Goal: Transaction & Acquisition: Purchase product/service

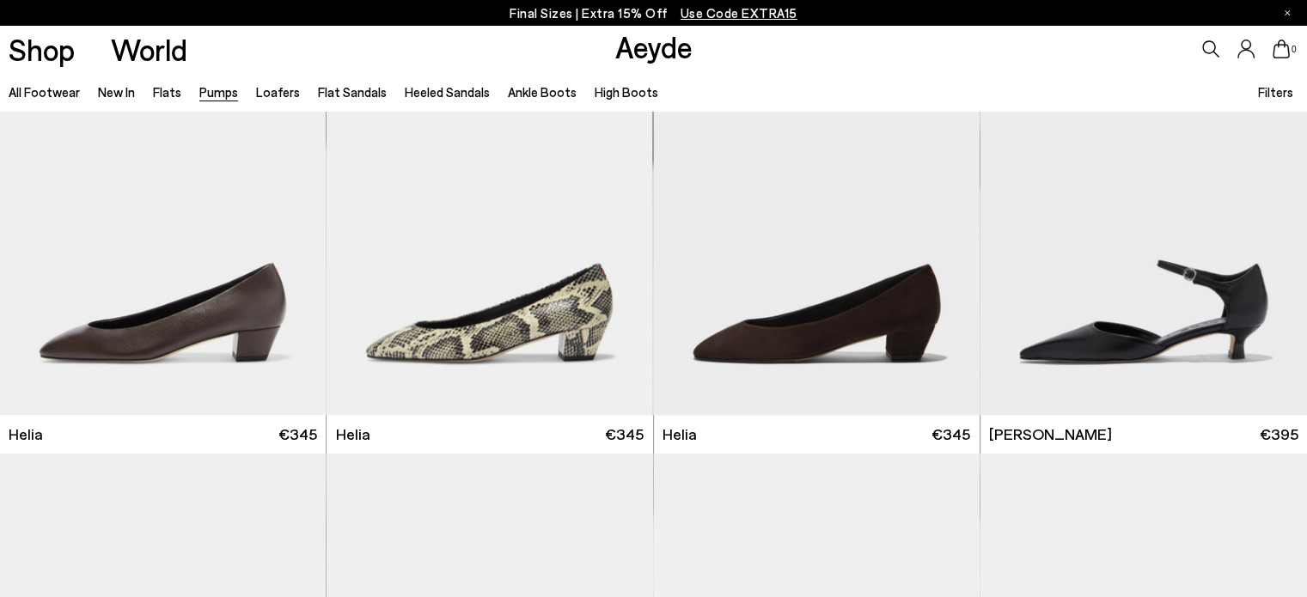
scroll to position [1031, 0]
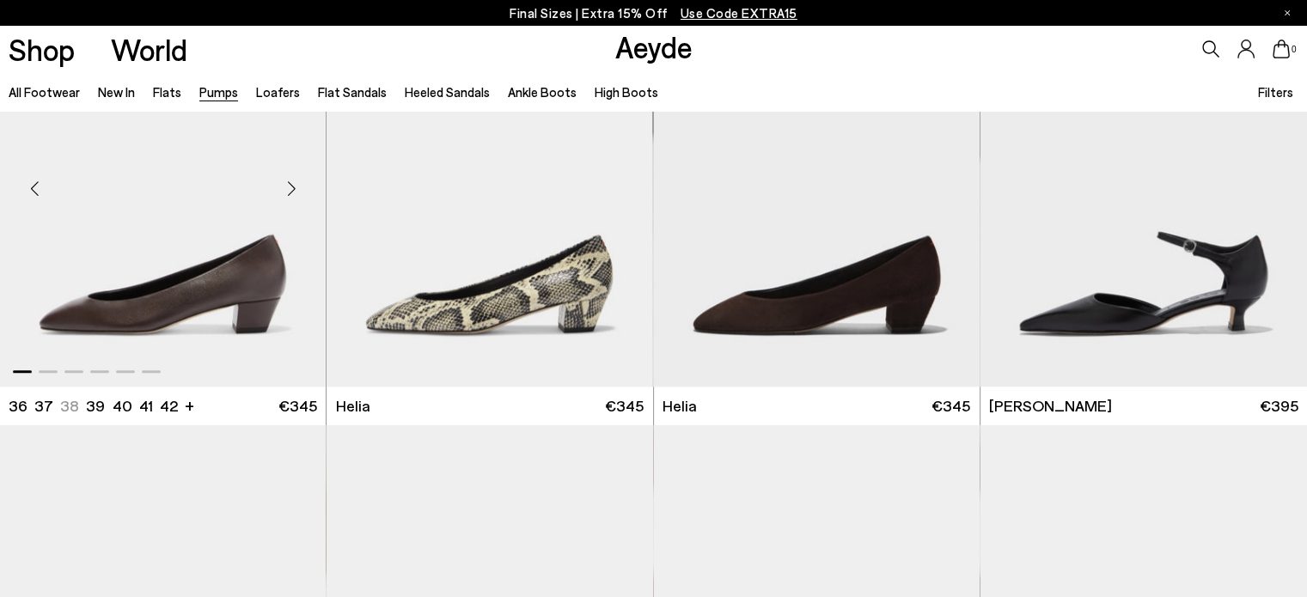
click at [238, 285] on img "1 / 6" at bounding box center [163, 182] width 326 height 410
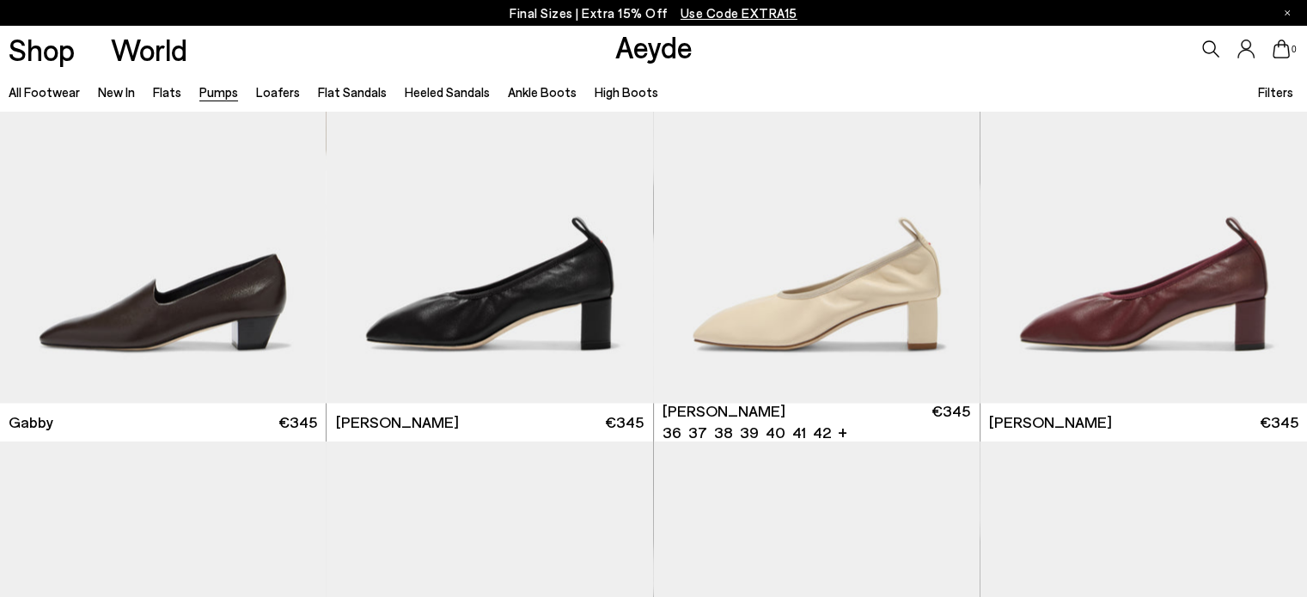
scroll to position [2836, 0]
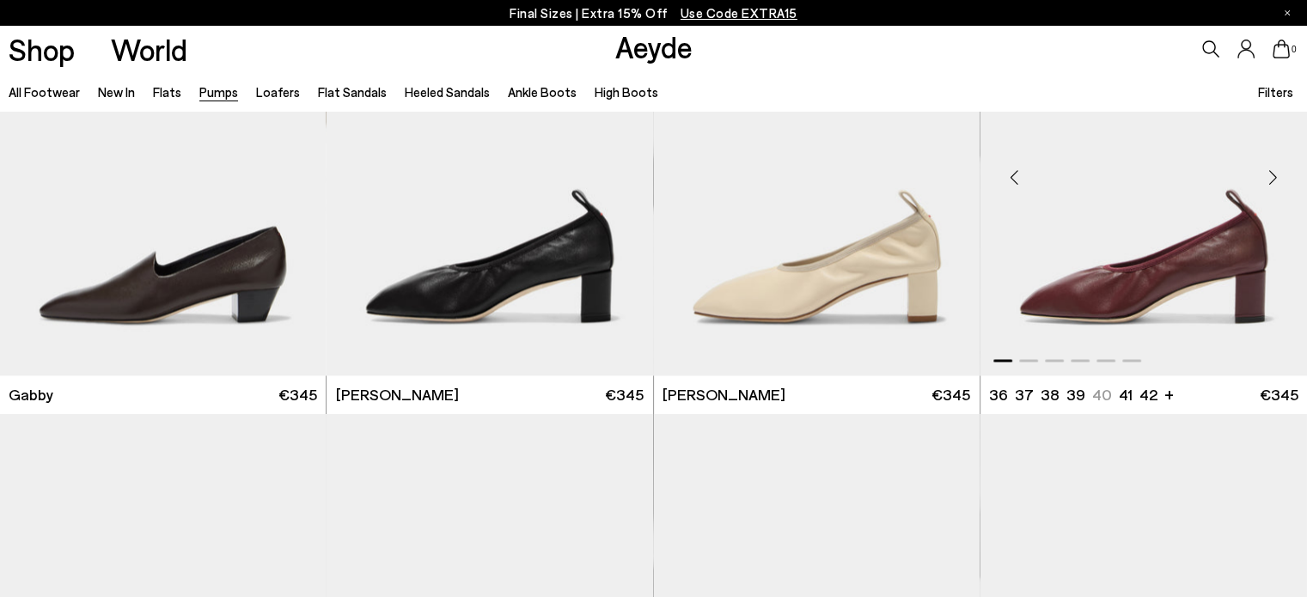
click at [1115, 291] on img "1 / 6" at bounding box center [1143, 171] width 327 height 410
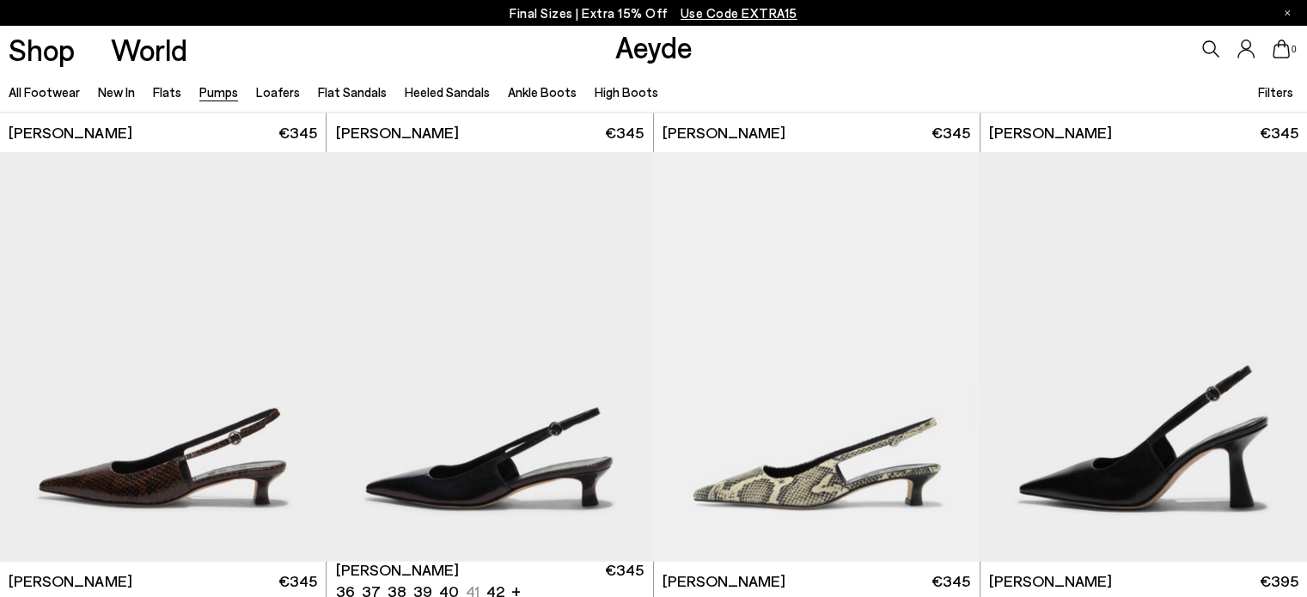
scroll to position [5156, 0]
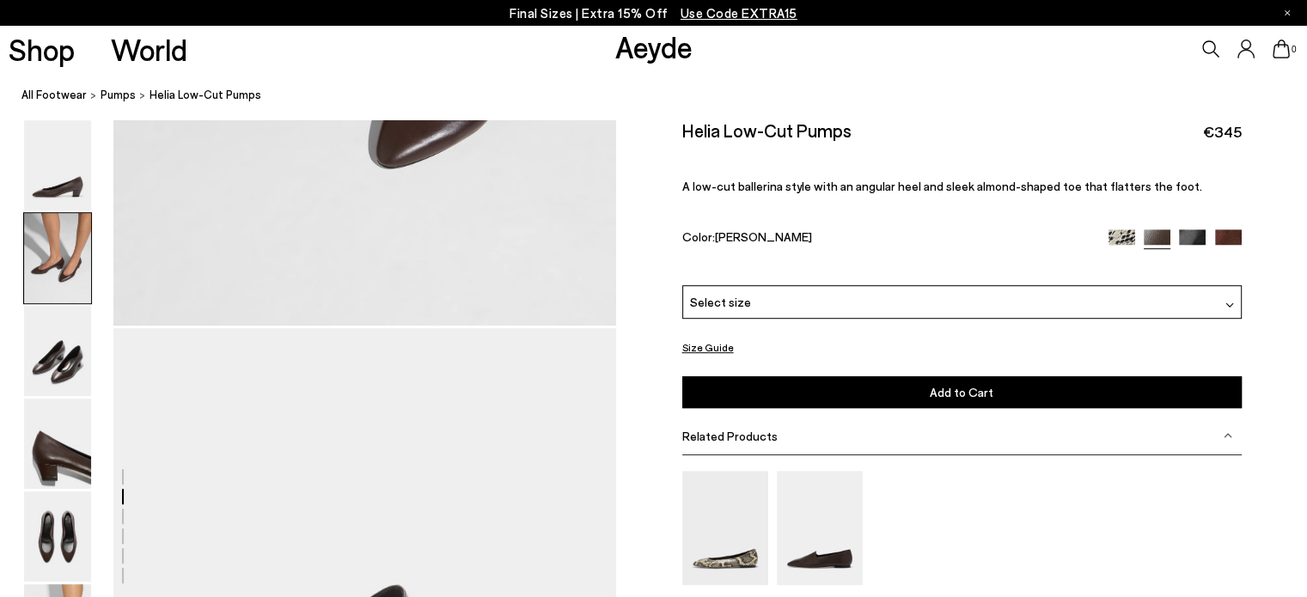
scroll to position [430, 0]
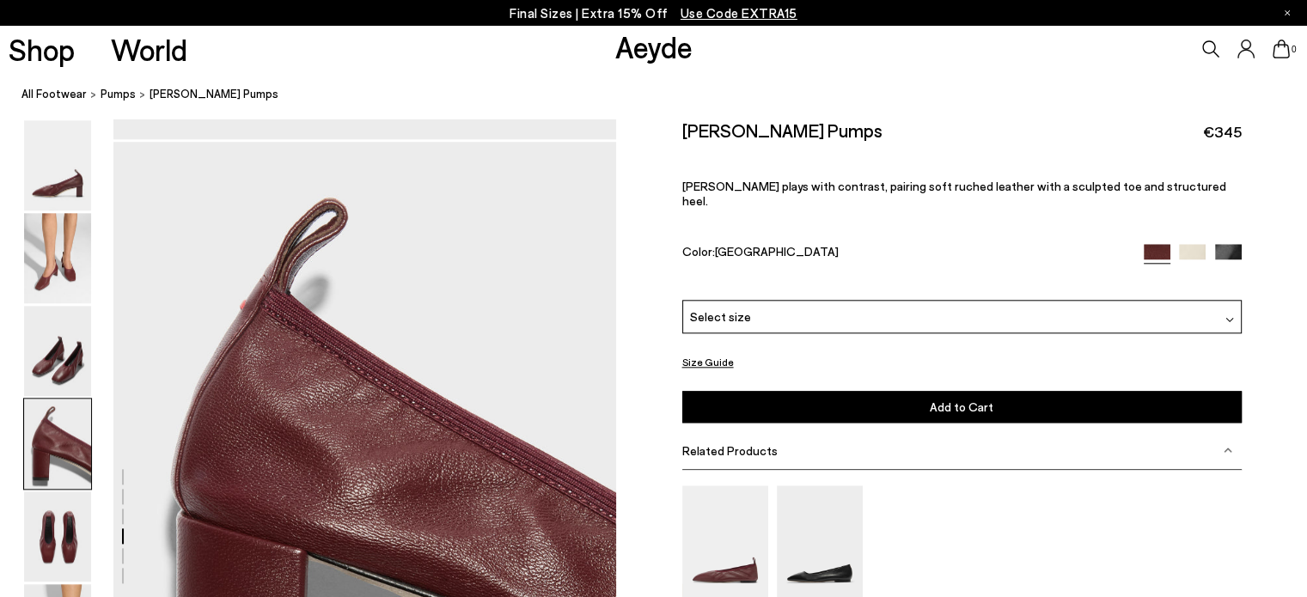
scroll to position [2148, 0]
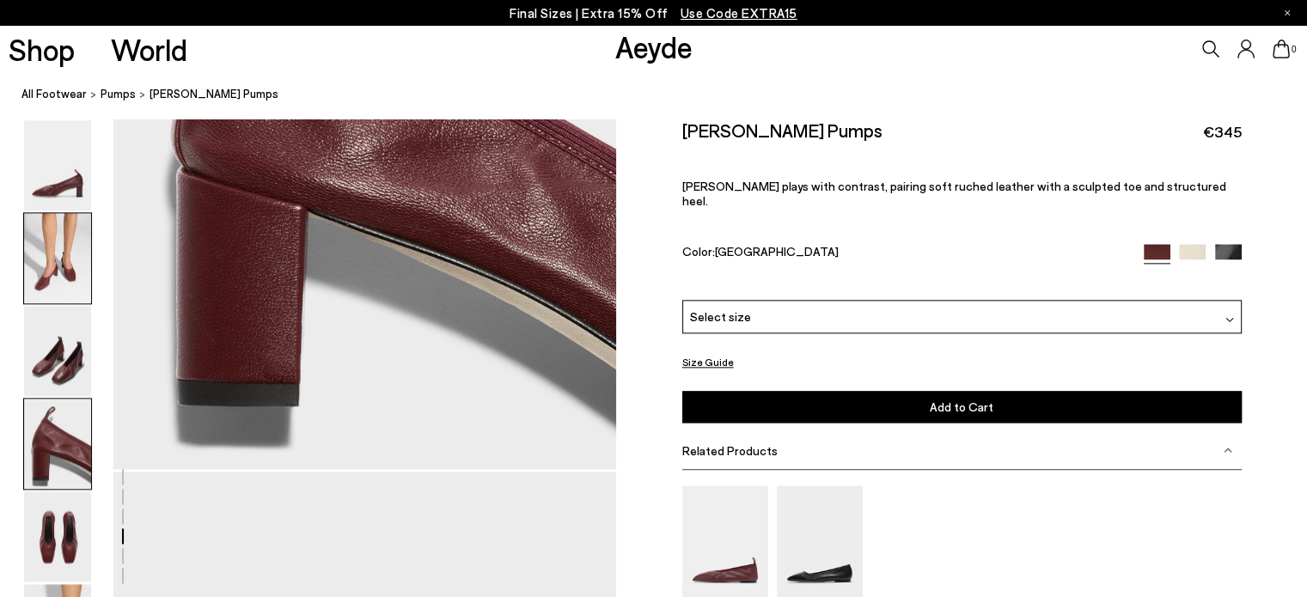
click at [58, 239] on img at bounding box center [57, 258] width 67 height 90
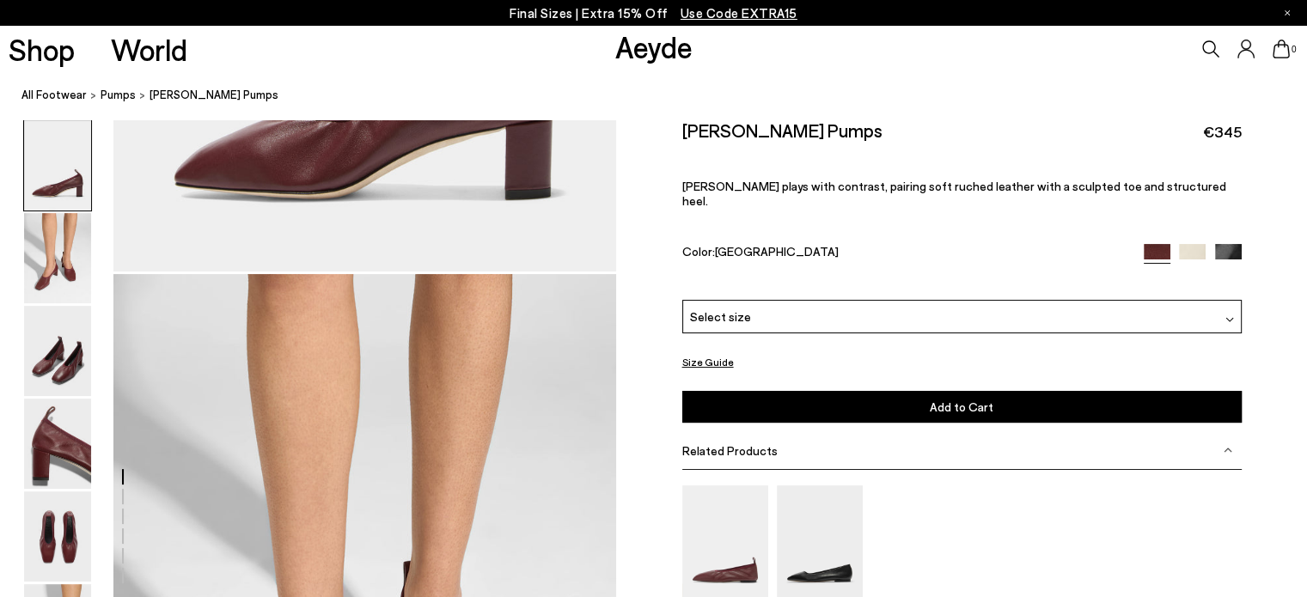
scroll to position [310, 0]
